Goal: Transaction & Acquisition: Book appointment/travel/reservation

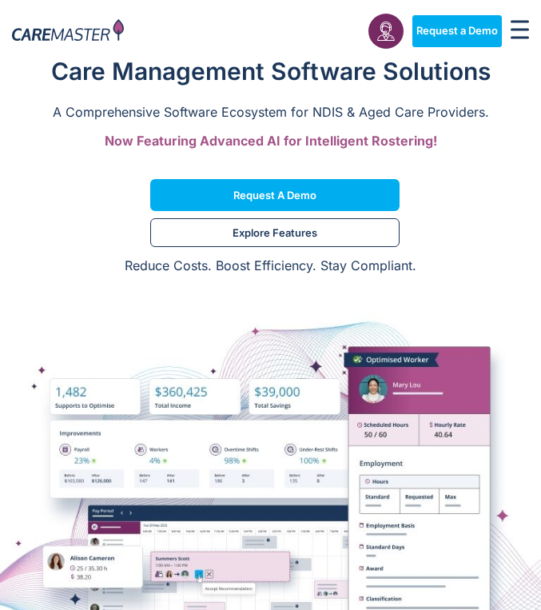
click at [282, 264] on p "Reduce Costs. Boost Efficiency. Stay Compliant." at bounding box center [270, 266] width 541 height 18
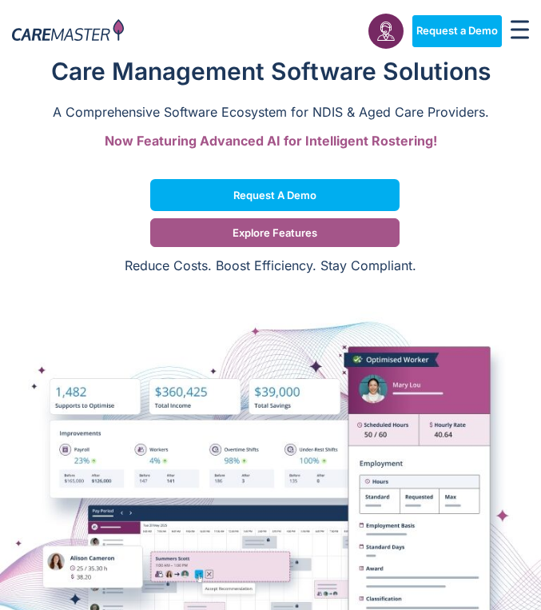
click at [341, 226] on link "Explore Features" at bounding box center [275, 232] width 250 height 29
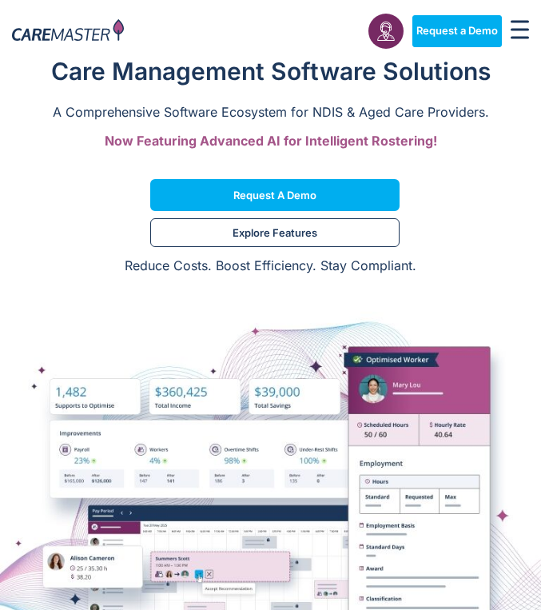
click at [274, 261] on p "Reduce Costs. Boost Efficiency. Stay Compliant." at bounding box center [270, 266] width 541 height 18
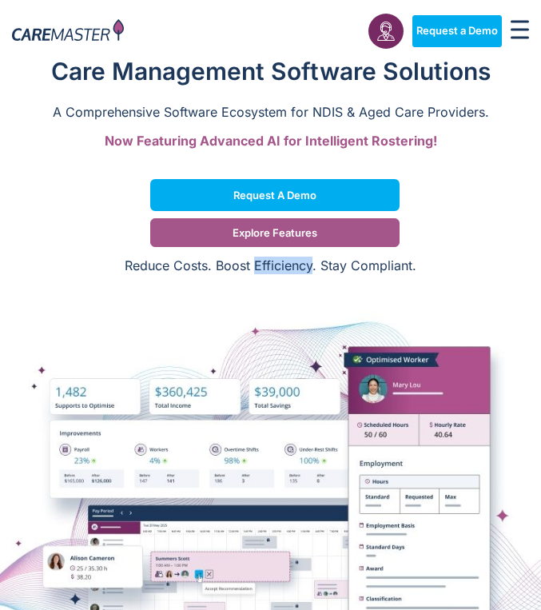
drag, startPoint x: 282, startPoint y: 282, endPoint x: 286, endPoint y: 237, distance: 45.8
click at [283, 282] on img at bounding box center [270, 502] width 541 height 449
